Goal: Check status: Check status

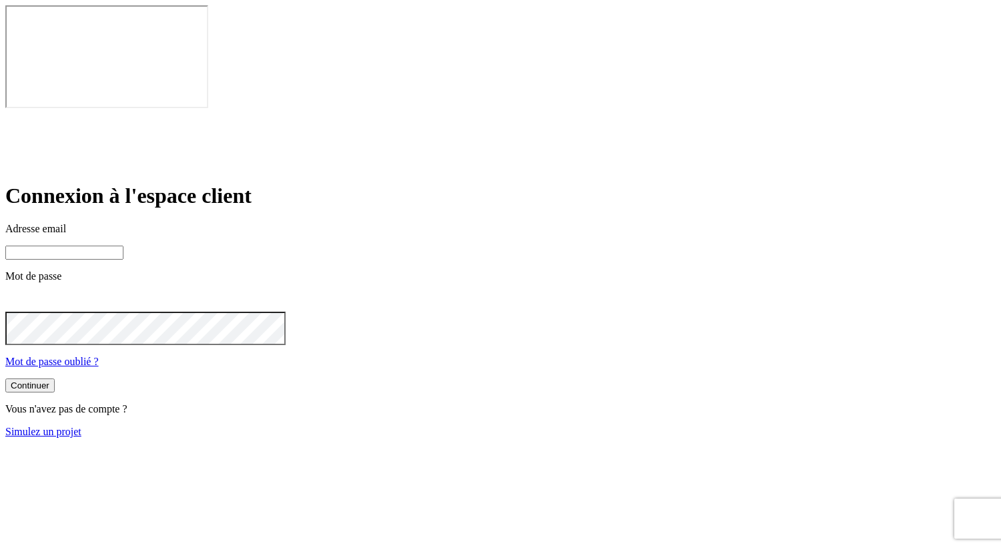
click at [123, 246] on input at bounding box center [64, 253] width 118 height 14
type input "[PERSON_NAME][DOMAIN_NAME][EMAIL_ADDRESS][DOMAIN_NAME]"
click at [55, 380] on button "Continuer" at bounding box center [29, 387] width 49 height 14
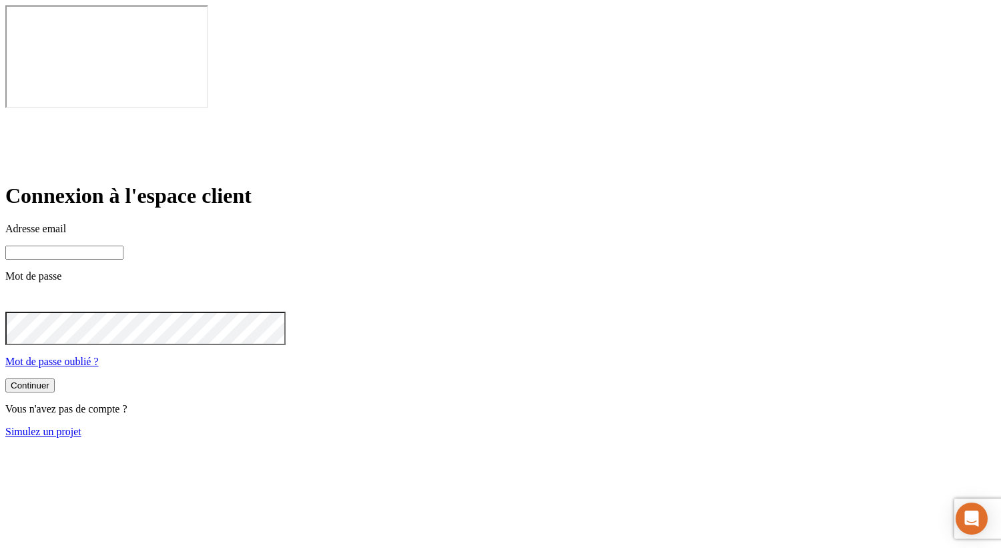
click at [123, 246] on input at bounding box center [64, 253] width 118 height 14
type input "[PERSON_NAME][DOMAIN_NAME][EMAIL_ADDRESS][DOMAIN_NAME]"
click at [55, 380] on button "Continuer" at bounding box center [29, 387] width 49 height 14
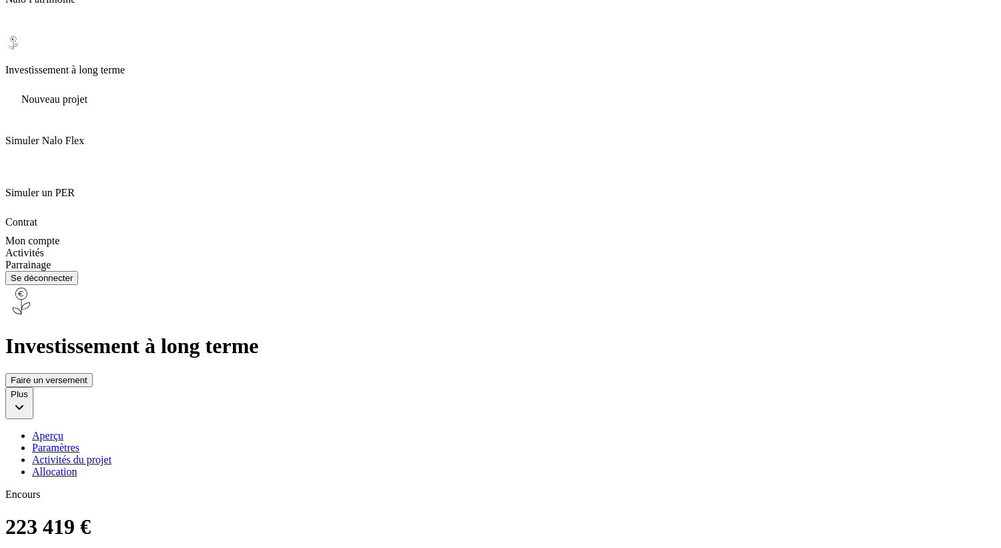
scroll to position [414, 0]
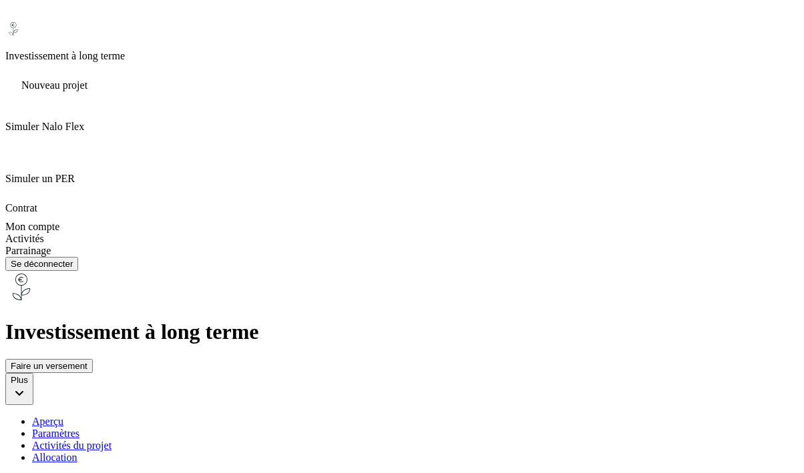
scroll to position [98, 0]
